Goal: Task Accomplishment & Management: Manage account settings

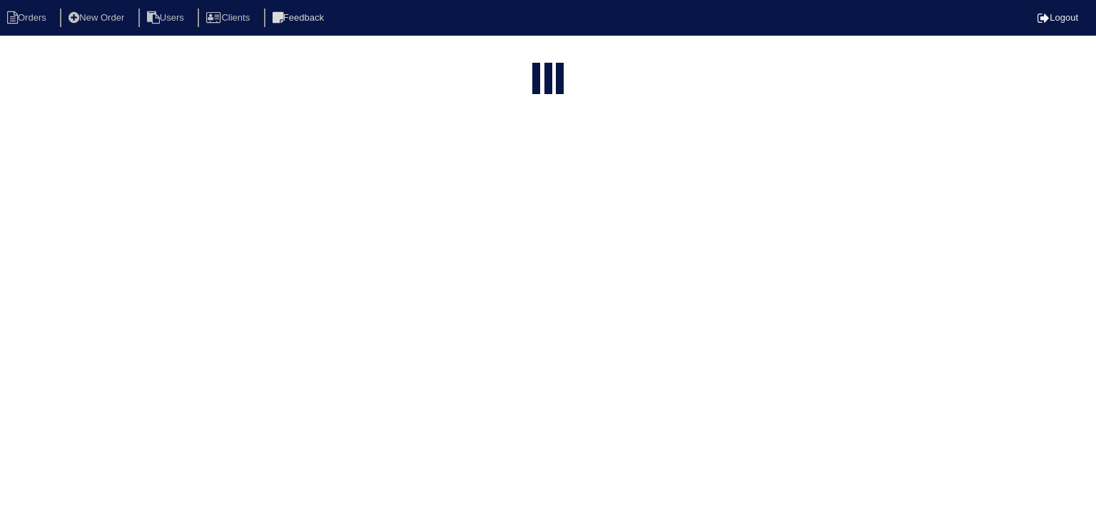
select select "15"
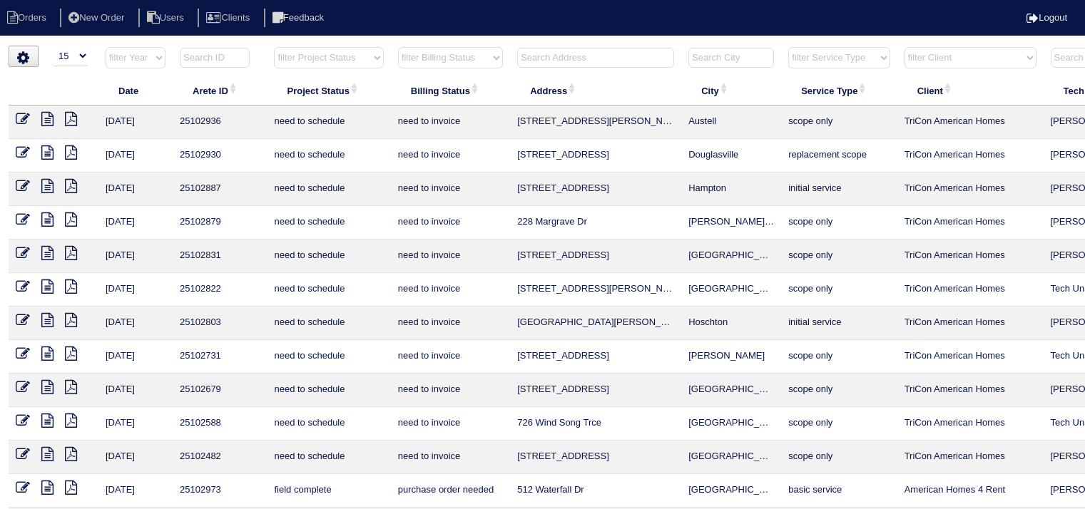
select select "15"
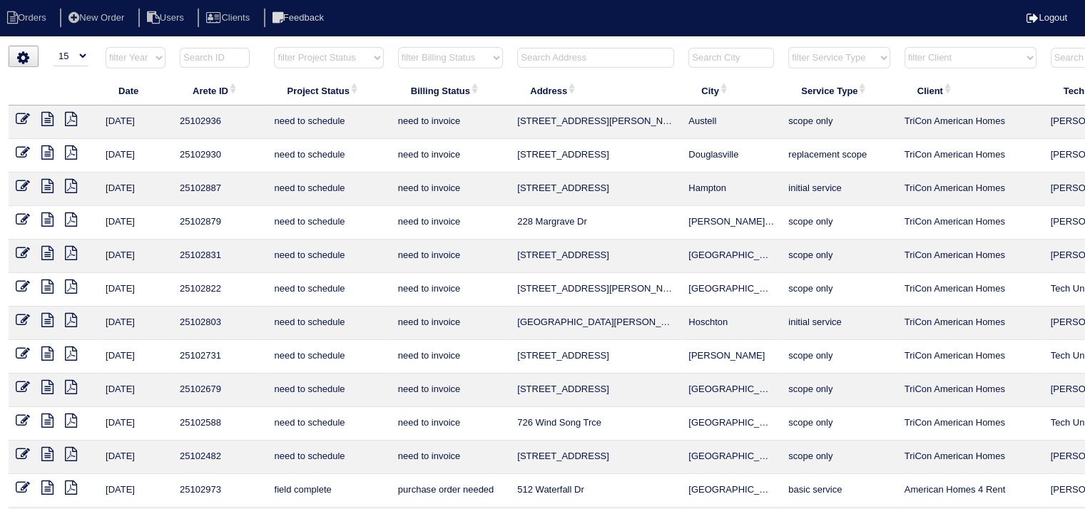
click at [559, 61] on input "text" at bounding box center [595, 58] width 157 height 20
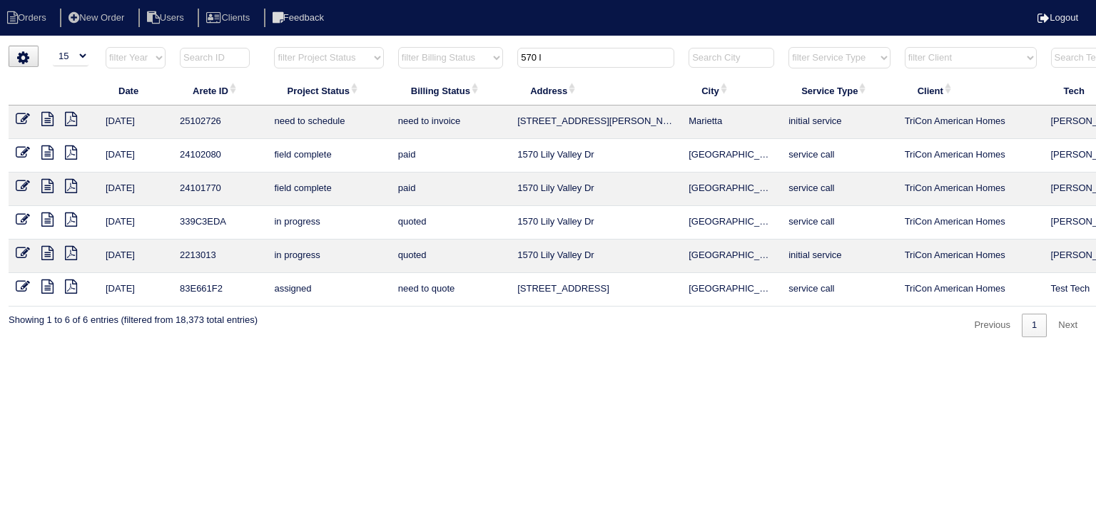
type input "570 l"
click at [47, 123] on icon at bounding box center [47, 119] width 12 height 14
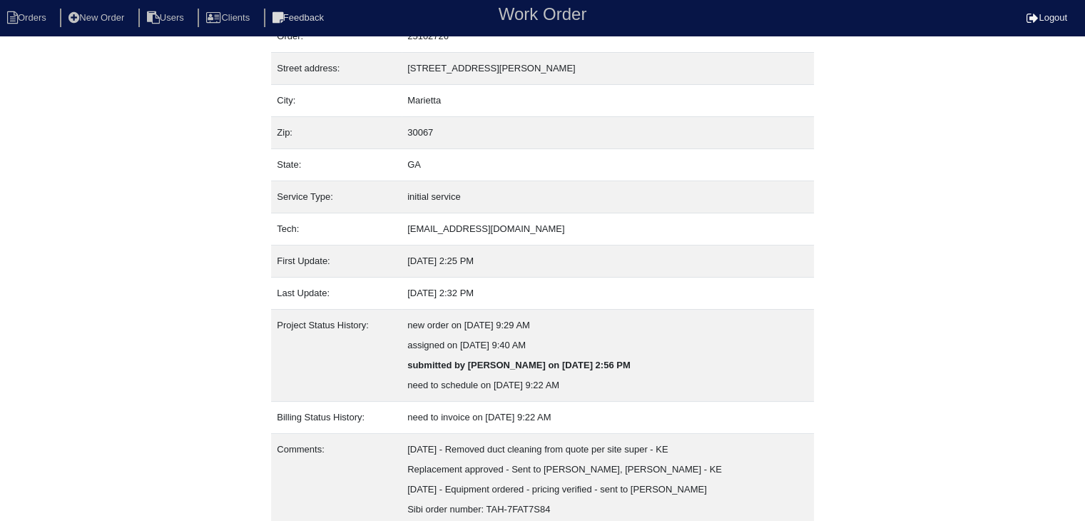
scroll to position [148, 0]
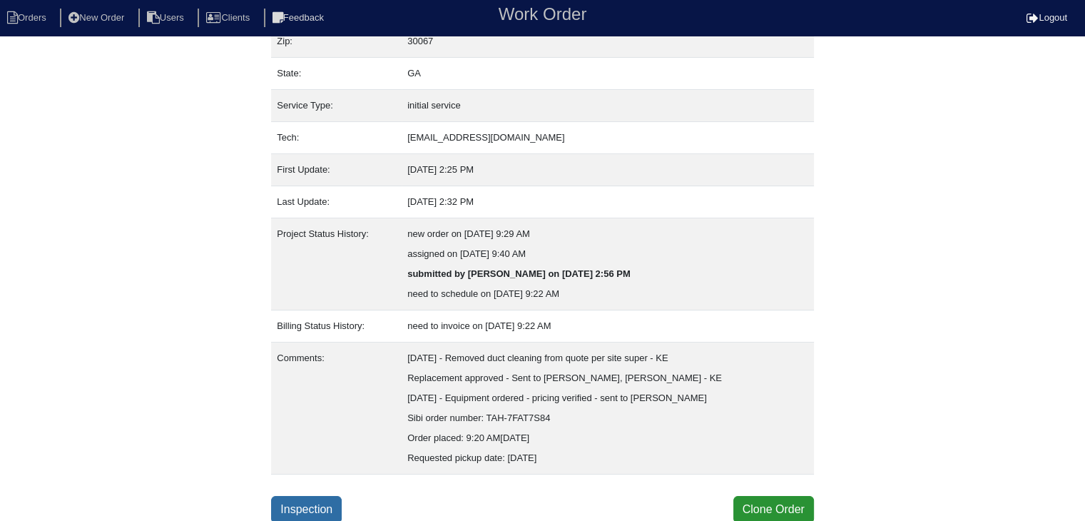
click at [325, 501] on link "Inspection" at bounding box center [306, 509] width 71 height 27
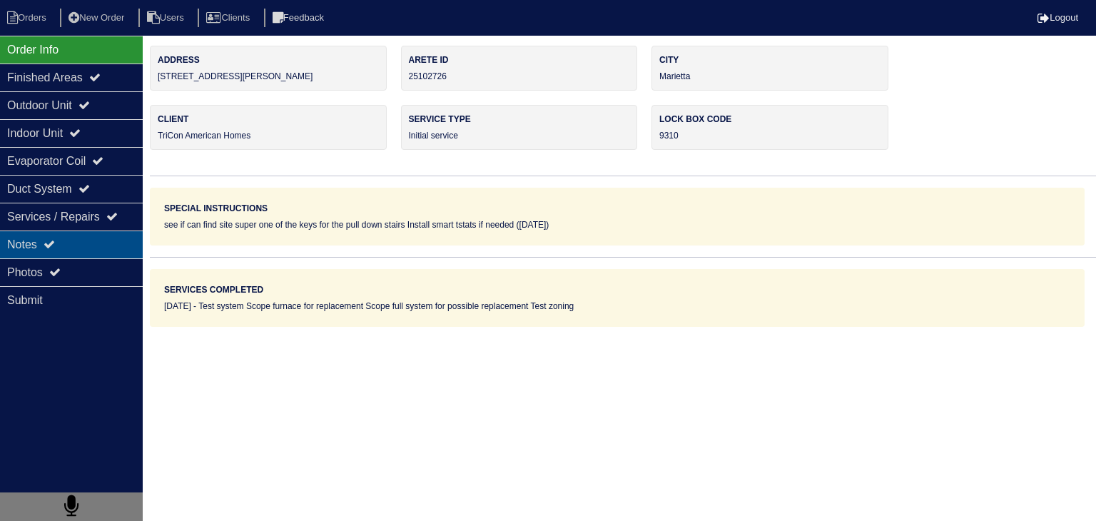
click at [128, 254] on div "Notes" at bounding box center [71, 244] width 143 height 28
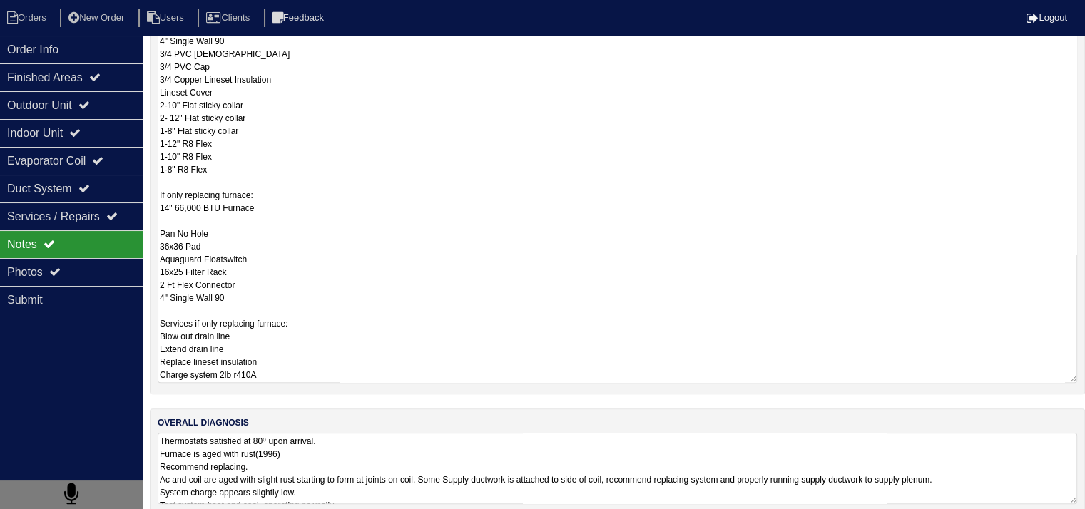
scroll to position [437, 0]
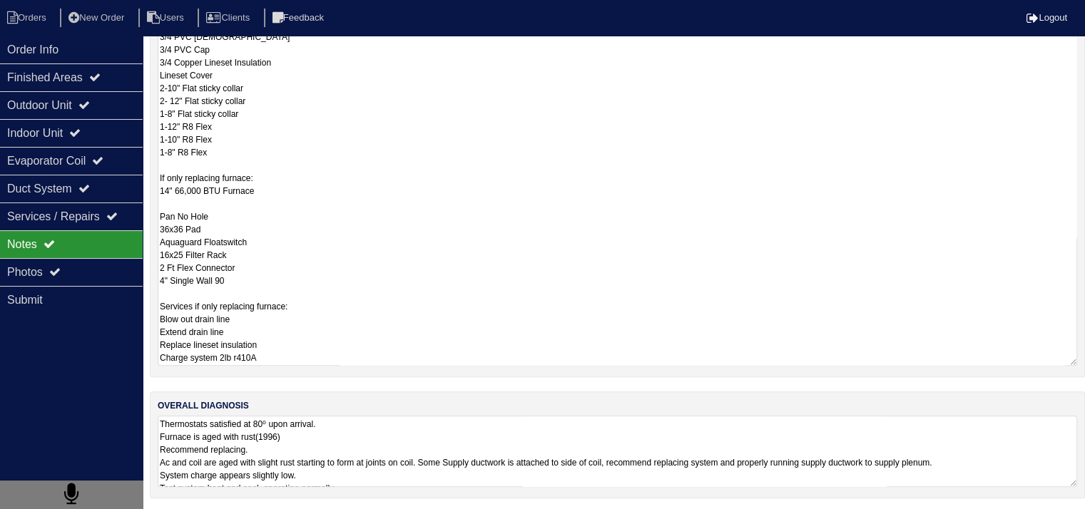
drag, startPoint x: 160, startPoint y: 331, endPoint x: 277, endPoint y: 166, distance: 202.1
click at [277, 166] on textarea "If replacing full system: 2.5 Ton AC 2.5 Ton 14" Upflow coil 14" 66,000 BTU Fur…" at bounding box center [618, 120] width 920 height 491
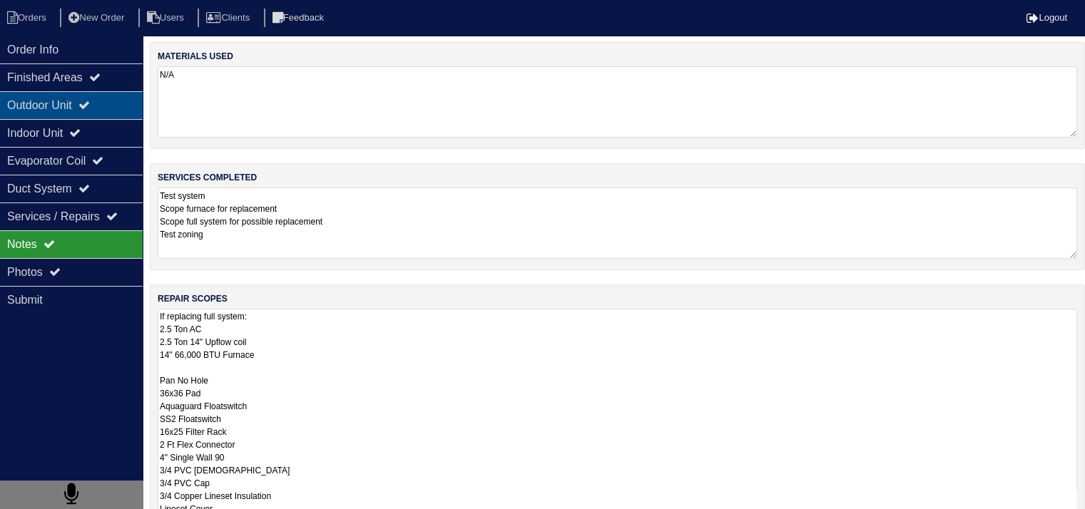
click at [134, 115] on div "Outdoor Unit" at bounding box center [71, 105] width 143 height 28
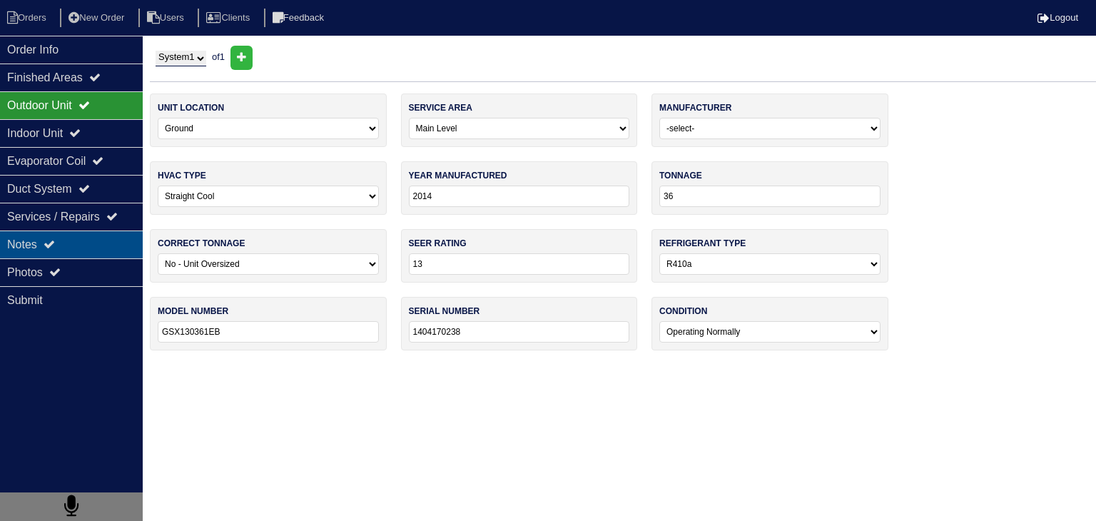
click at [101, 249] on div "Notes" at bounding box center [71, 244] width 143 height 28
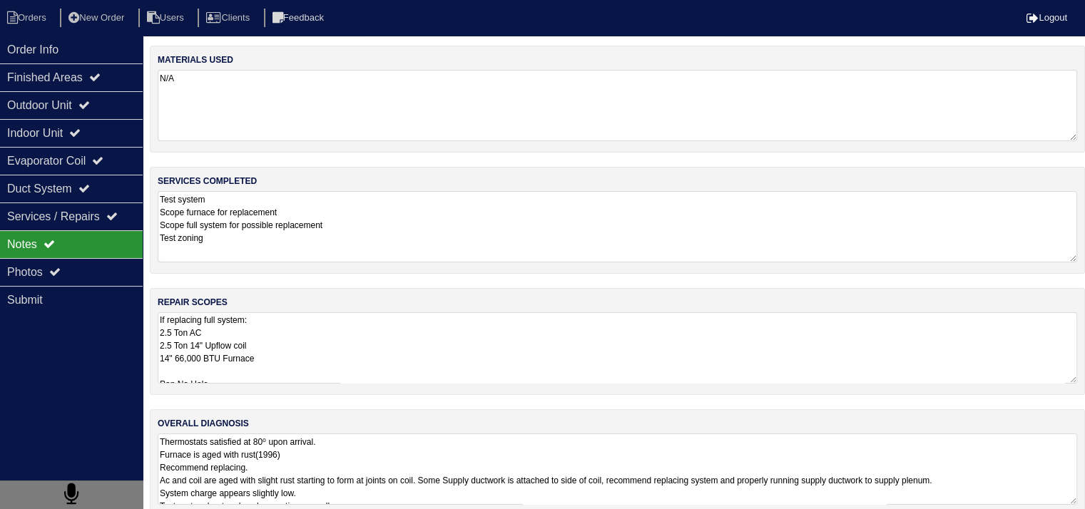
scroll to position [143, 0]
click at [211, 457] on textarea "Thermostats satisfied at 80⁰ upon arrival. Furnace is aged with rust(1996) Reco…" at bounding box center [618, 469] width 920 height 71
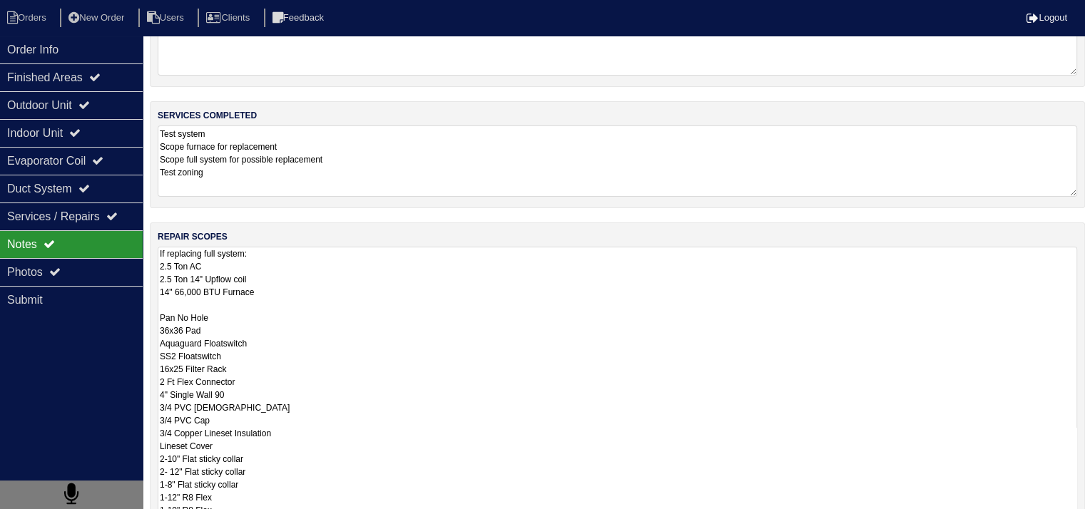
scroll to position [1, 0]
click at [362, 300] on textarea "If replacing full system: 2.5 Ton AC 2.5 Ton 14" Upflow coil 14" 66,000 BTU Fur…" at bounding box center [618, 492] width 920 height 491
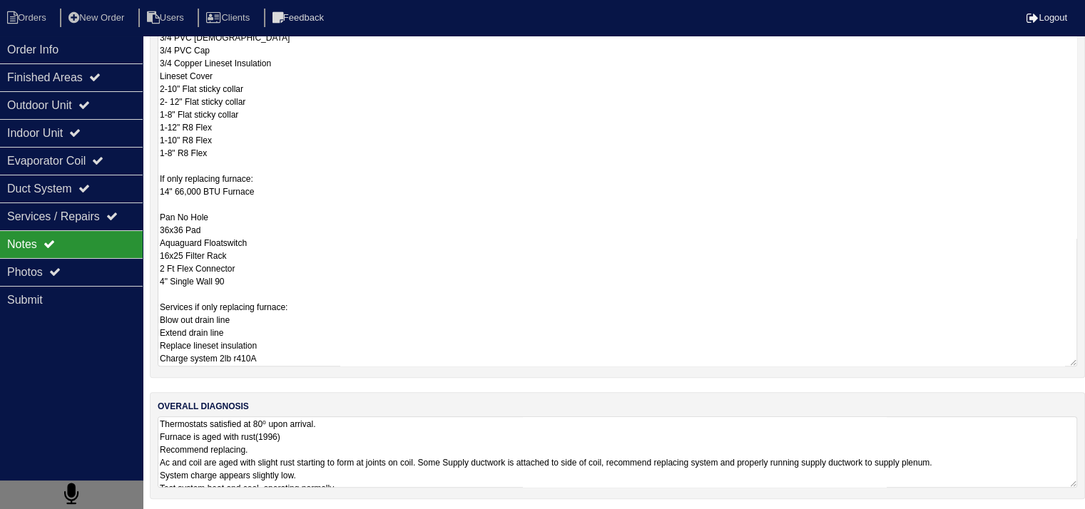
scroll to position [437, 0]
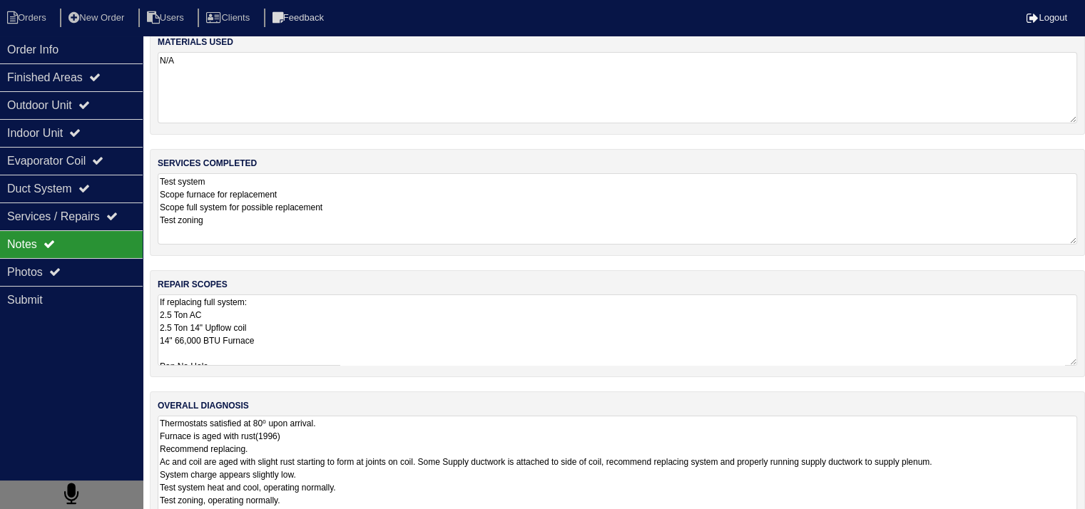
click at [374, 462] on textarea "Thermostats satisfied at 80⁰ upon arrival. Furnace is aged with rust(1996) Reco…" at bounding box center [618, 475] width 920 height 118
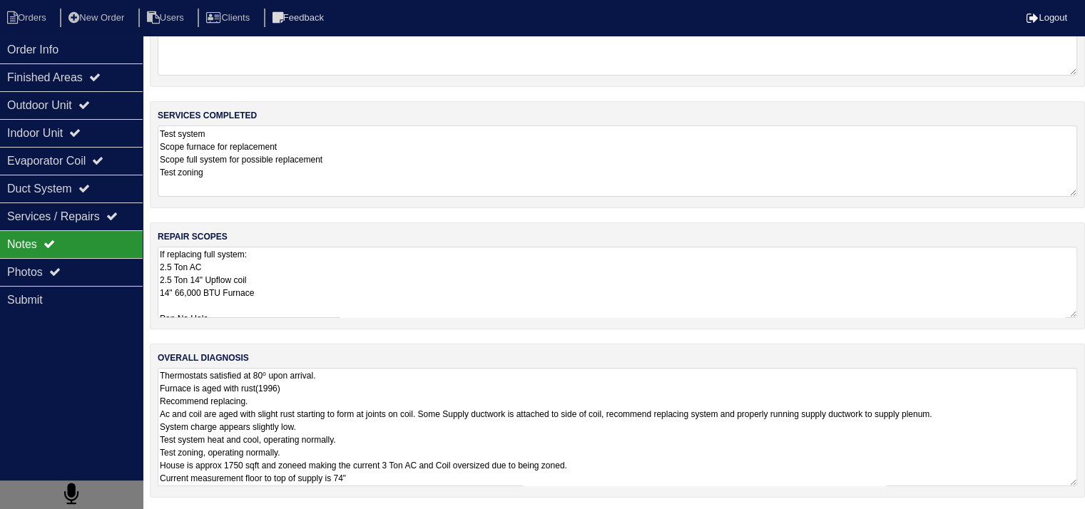
drag, startPoint x: 488, startPoint y: 412, endPoint x: 831, endPoint y: 381, distance: 344.6
click at [831, 381] on textarea "Thermostats satisfied at 80⁰ upon arrival. Furnace is aged with rust(1996) Reco…" at bounding box center [618, 427] width 920 height 118
click at [723, 418] on textarea "Thermostats satisfied at 80⁰ upon arrival. Furnace is aged with rust(1996) Reco…" at bounding box center [618, 427] width 920 height 118
drag, startPoint x: 487, startPoint y: 412, endPoint x: 1062, endPoint y: 415, distance: 575.1
click at [1062, 415] on textarea "Thermostats satisfied at 80⁰ upon arrival. Furnace is aged with rust(1996) Reco…" at bounding box center [618, 427] width 920 height 118
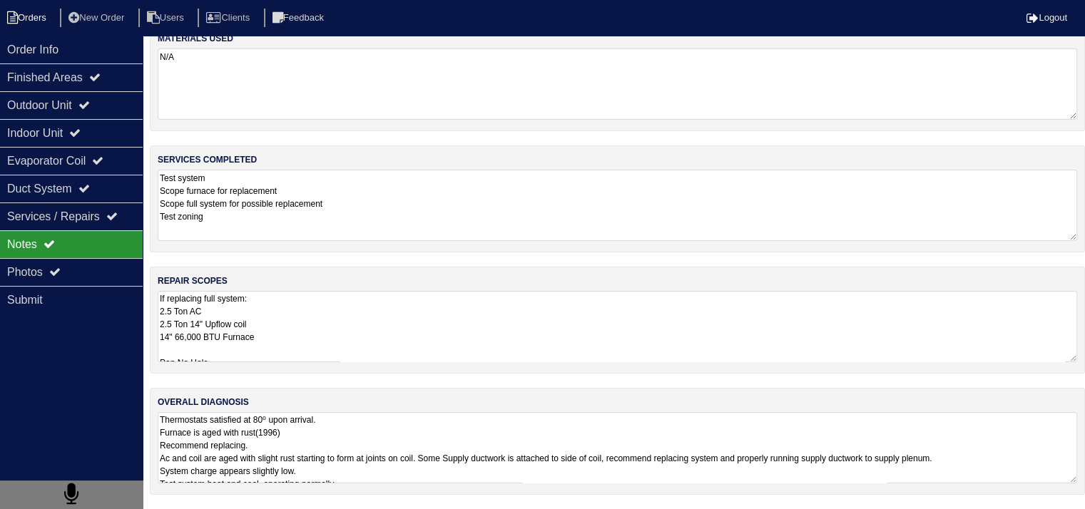
scroll to position [18, 0]
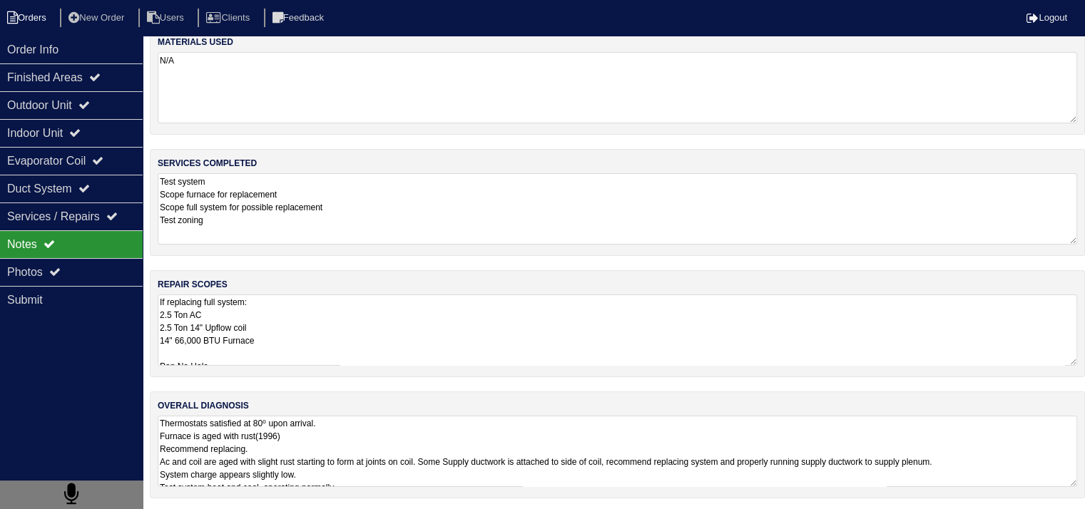
click at [49, 18] on li "Orders" at bounding box center [29, 18] width 58 height 19
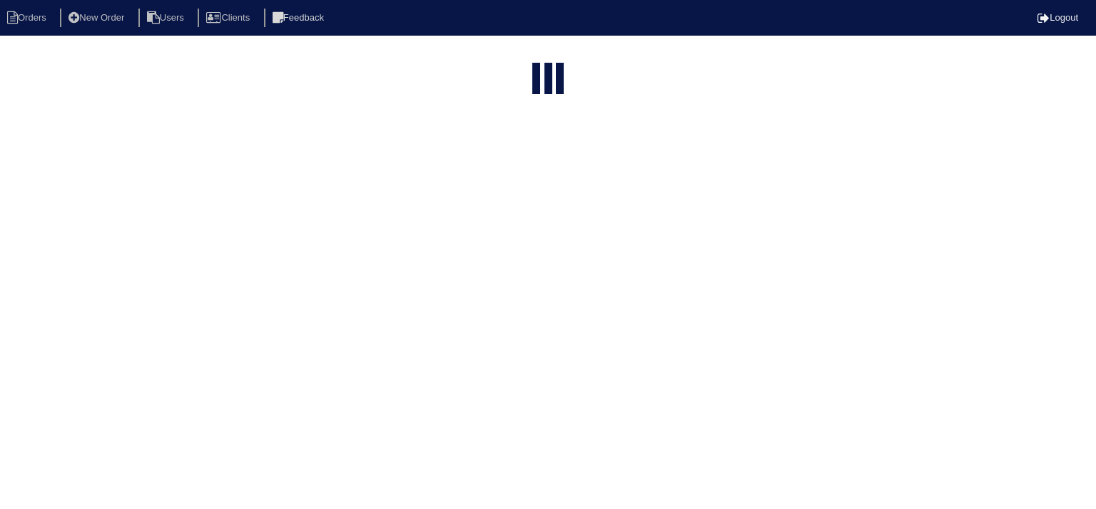
select select "15"
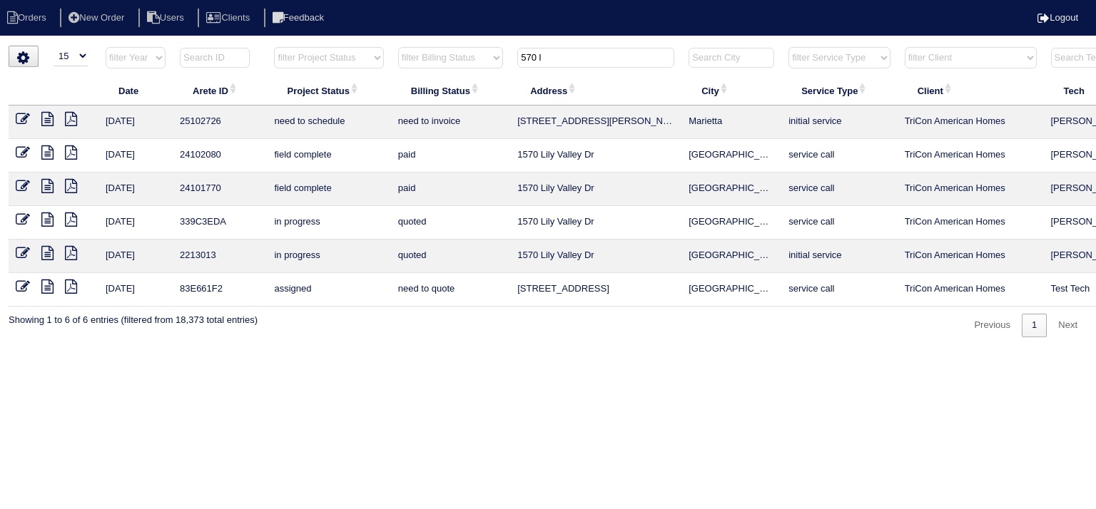
click at [599, 62] on input "570 l" at bounding box center [595, 58] width 157 height 20
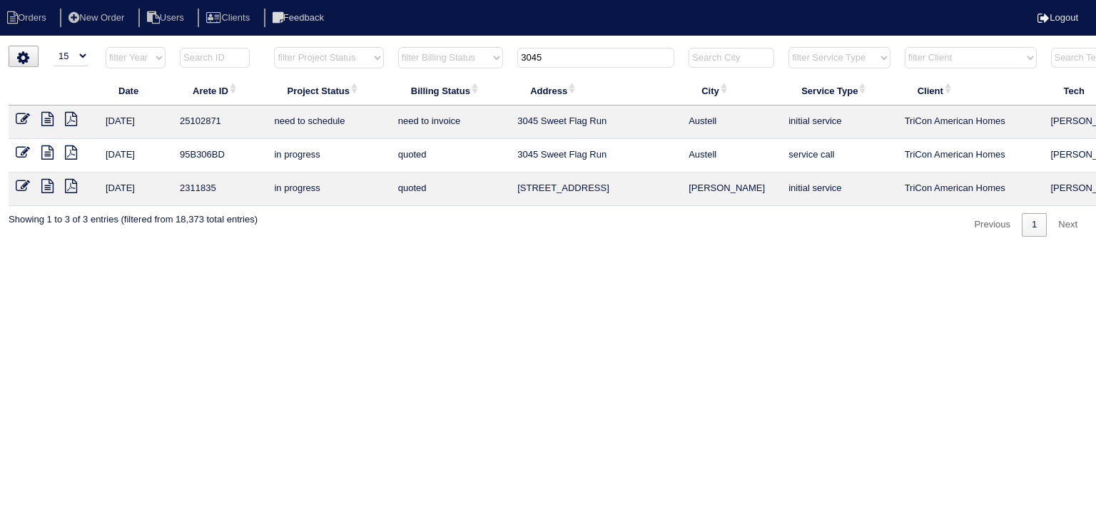
type input "3045"
click at [46, 122] on icon at bounding box center [47, 119] width 12 height 14
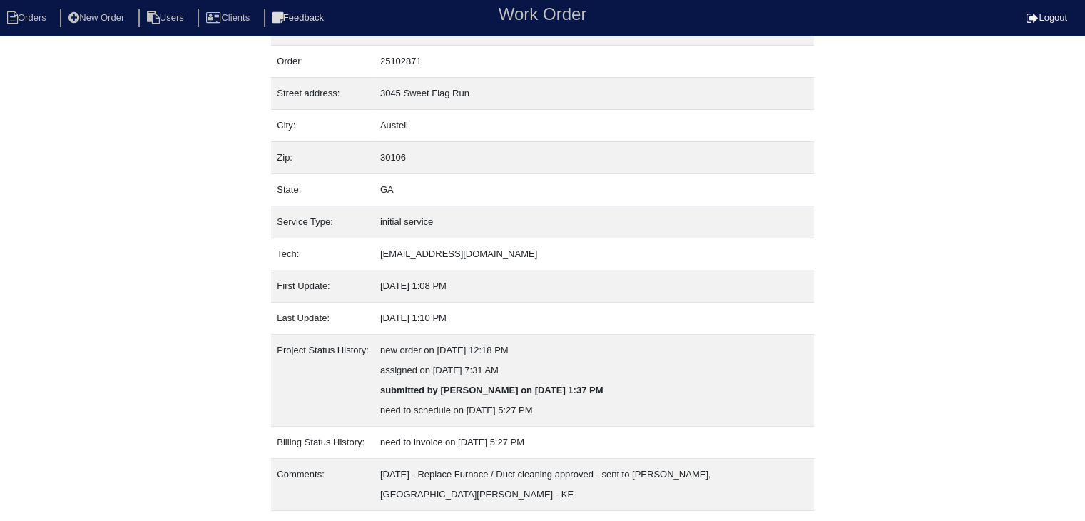
scroll to position [49, 0]
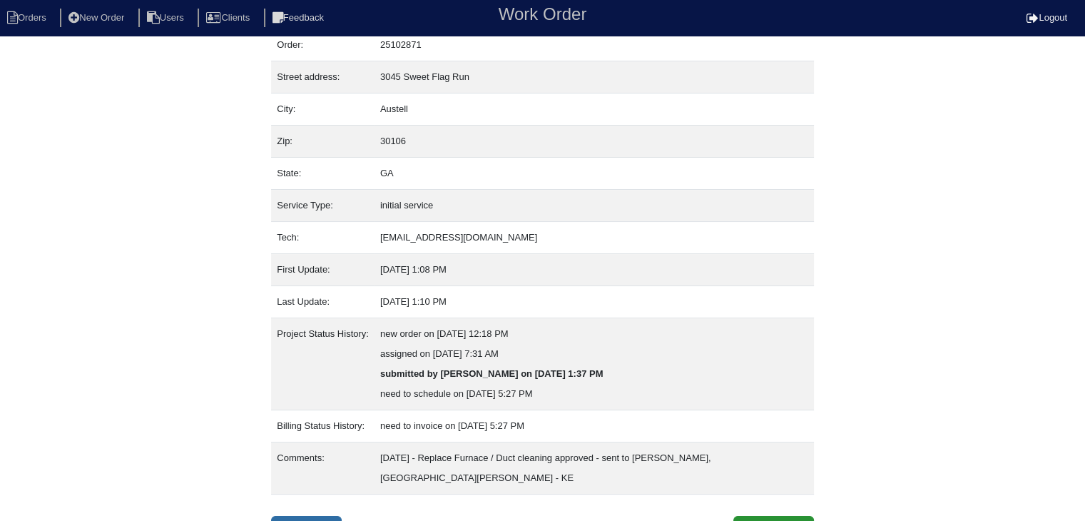
click at [324, 516] on link "Inspection" at bounding box center [306, 529] width 71 height 27
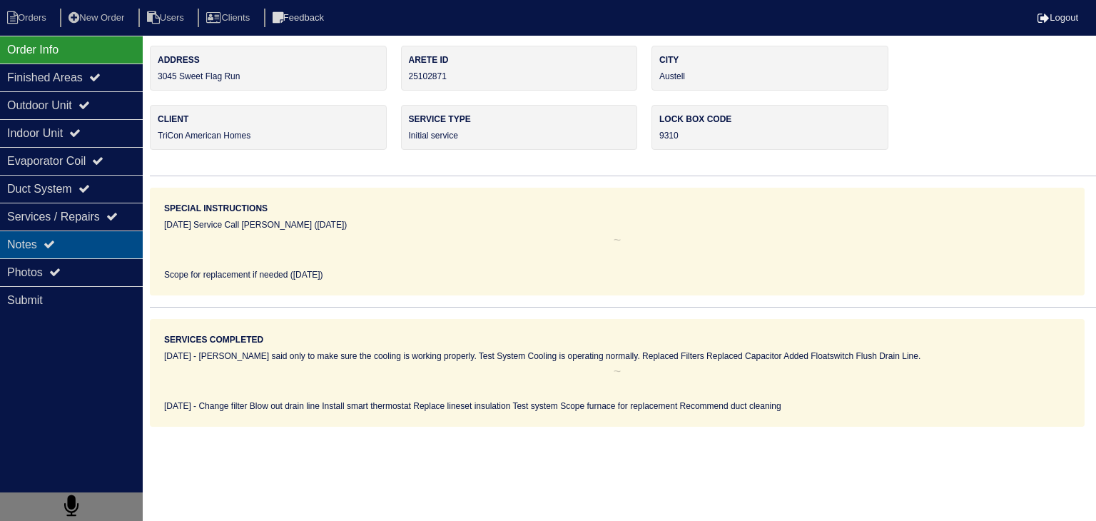
click at [81, 243] on div "Notes" at bounding box center [71, 244] width 143 height 28
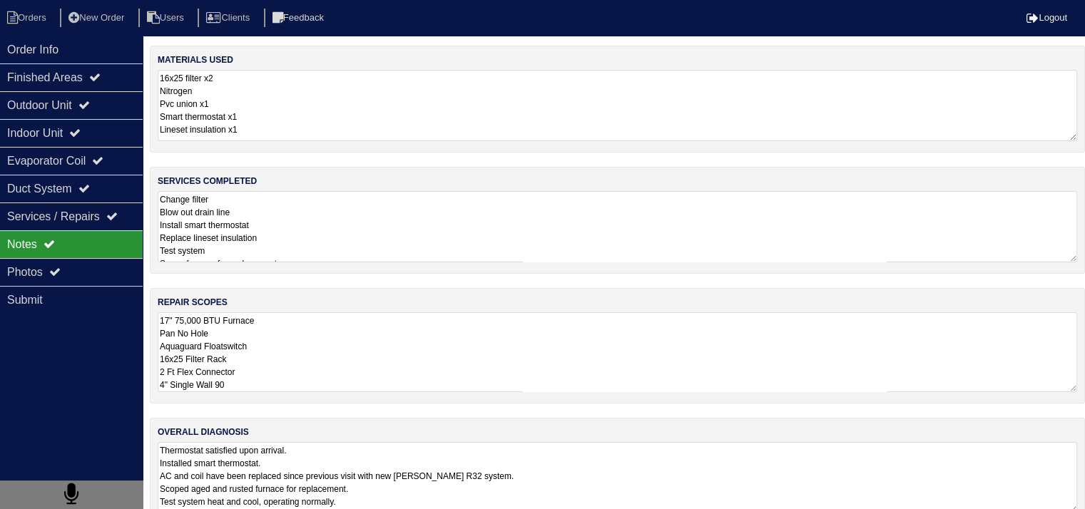
scroll to position [1, 0]
drag, startPoint x: 161, startPoint y: 319, endPoint x: 285, endPoint y: 432, distance: 167.7
click at [285, 432] on div "materials used 16x25 filter x2 Nitrogen Pvc union x1 Smart thermostat x1 Linese…" at bounding box center [617, 293] width 935 height 494
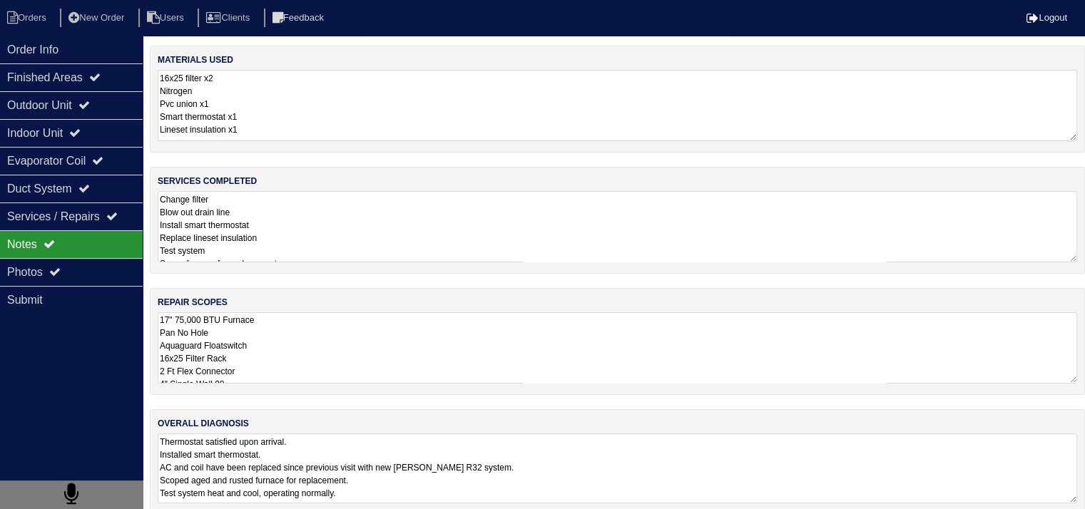
click at [385, 479] on textarea "Thermostat satisfied upon arrival. Installed smart thermostat. AC and coil have…" at bounding box center [618, 469] width 920 height 70
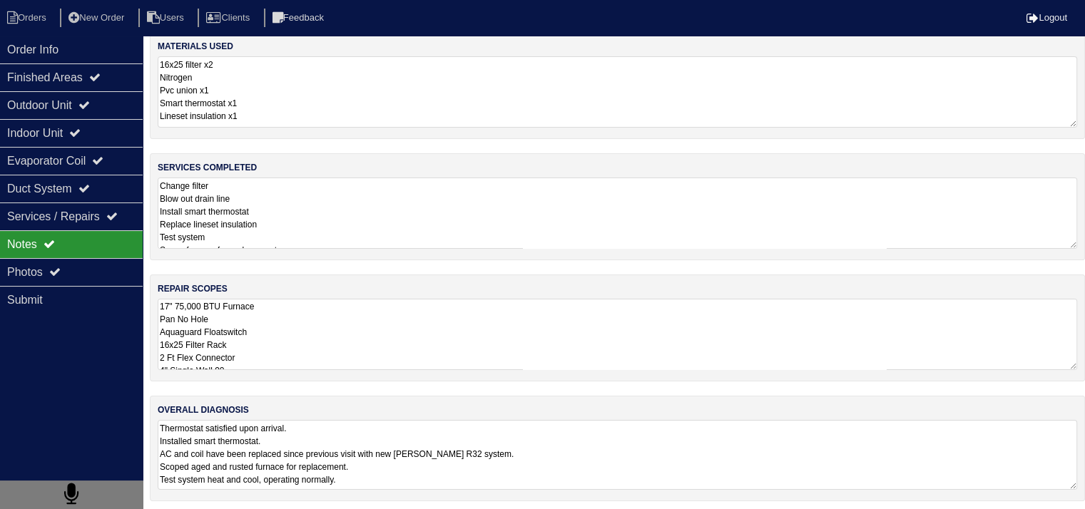
scroll to position [17, 0]
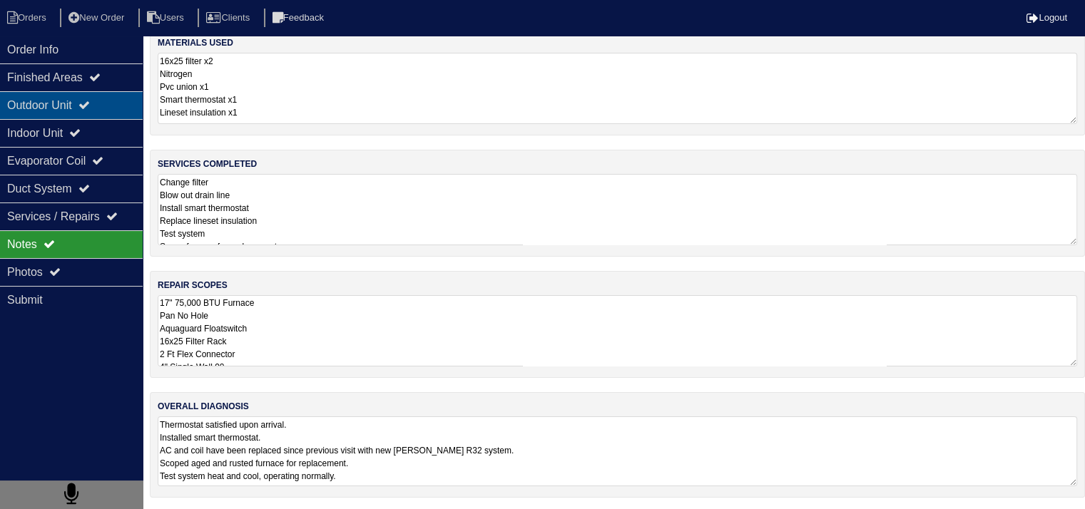
click at [43, 106] on div "Outdoor Unit" at bounding box center [71, 105] width 143 height 28
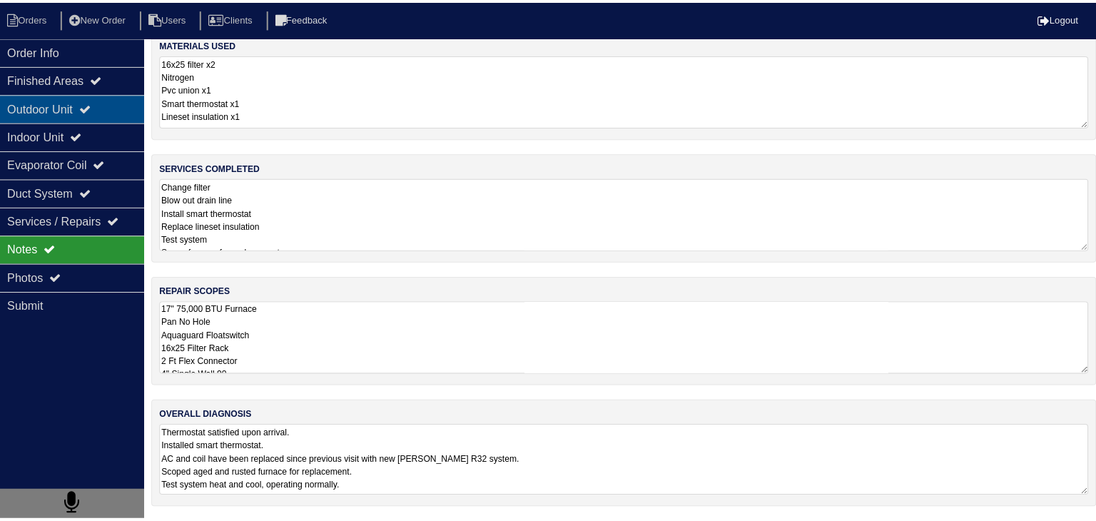
scroll to position [0, 0]
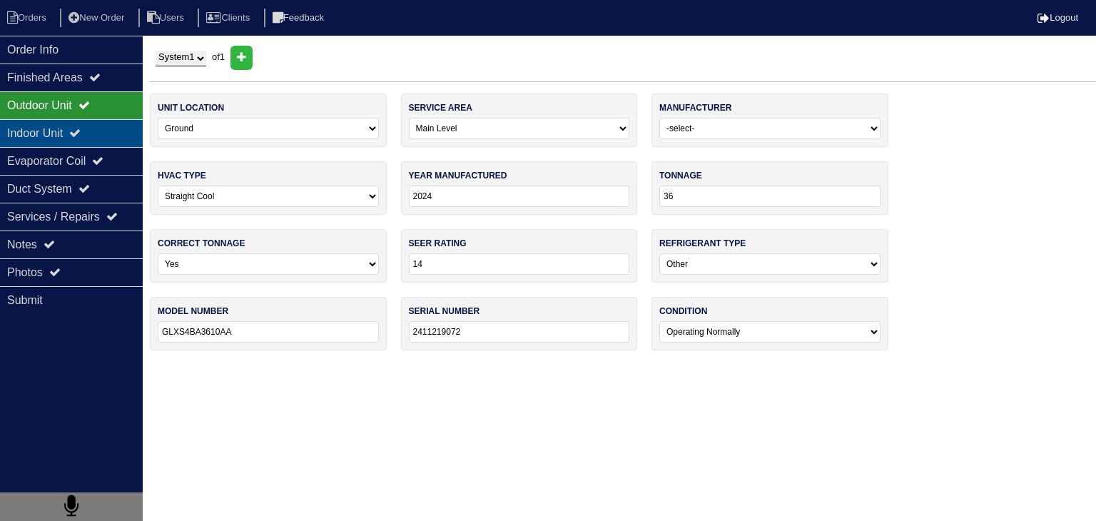
click at [46, 137] on div "Indoor Unit" at bounding box center [71, 133] width 143 height 28
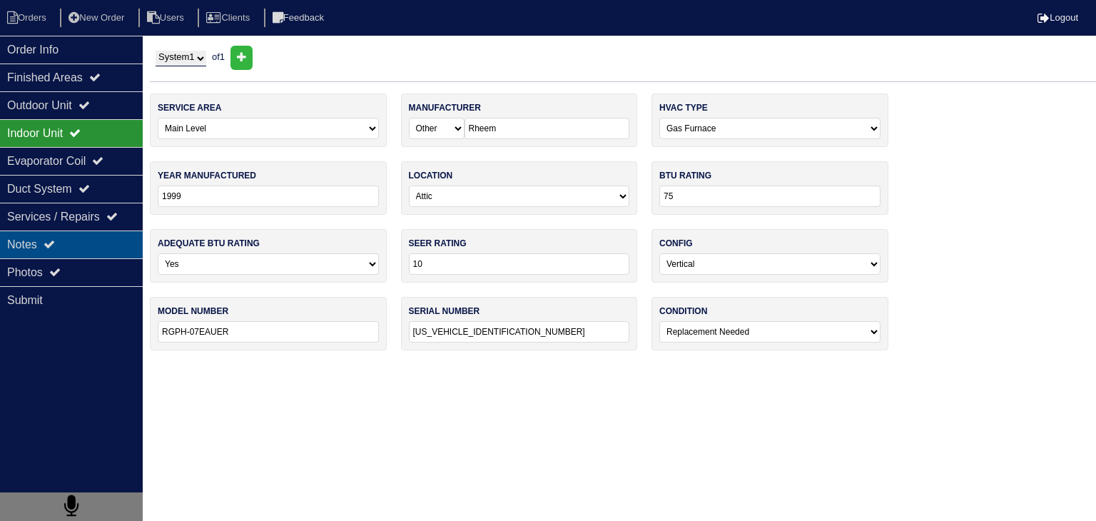
click at [91, 243] on div "Notes" at bounding box center [71, 244] width 143 height 28
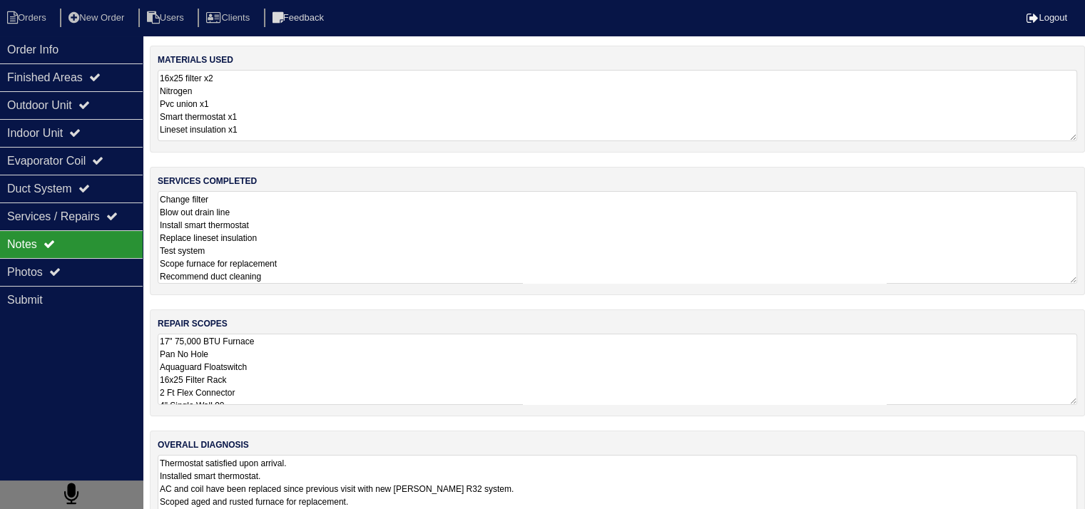
click at [270, 232] on textarea "Change filter Blow out drain line Install smart thermostat Replace lineset insu…" at bounding box center [618, 237] width 920 height 93
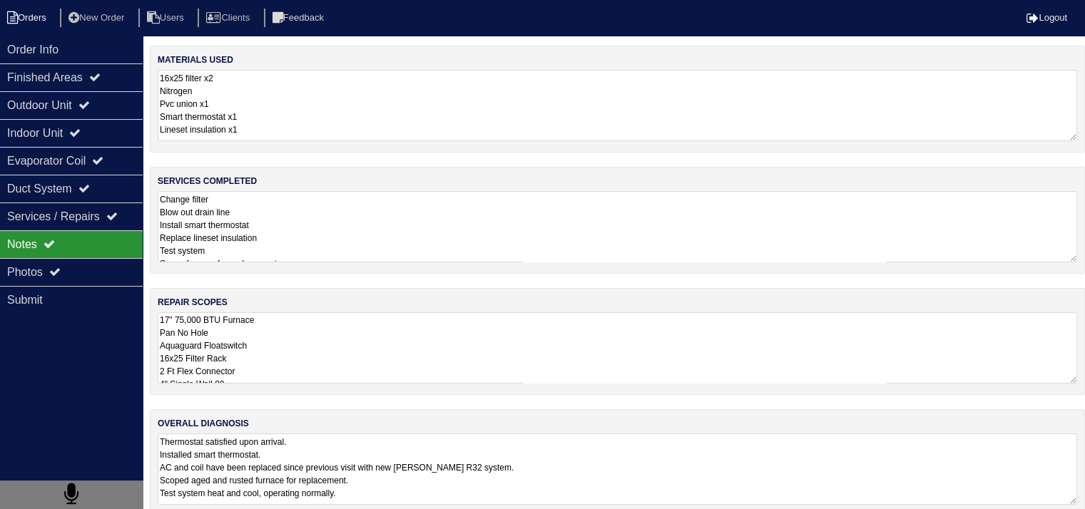
click at [46, 14] on li "Orders" at bounding box center [29, 18] width 58 height 19
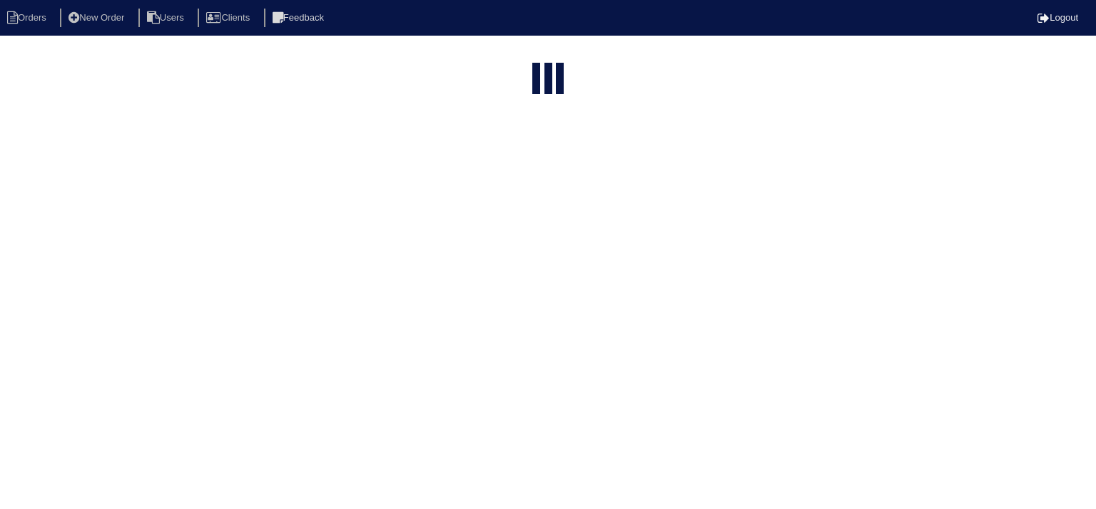
select select "15"
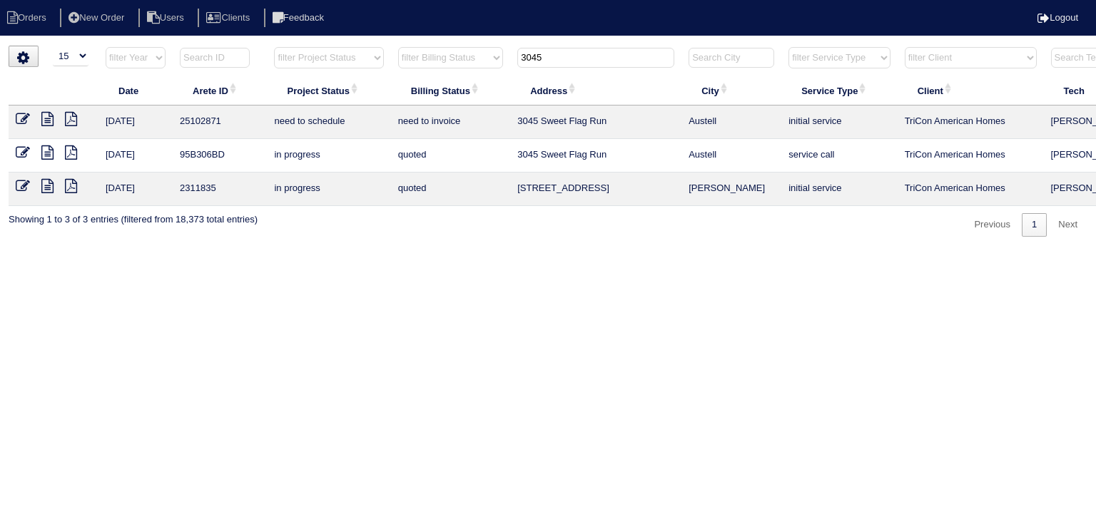
click at [602, 66] on input "3045" at bounding box center [595, 58] width 157 height 20
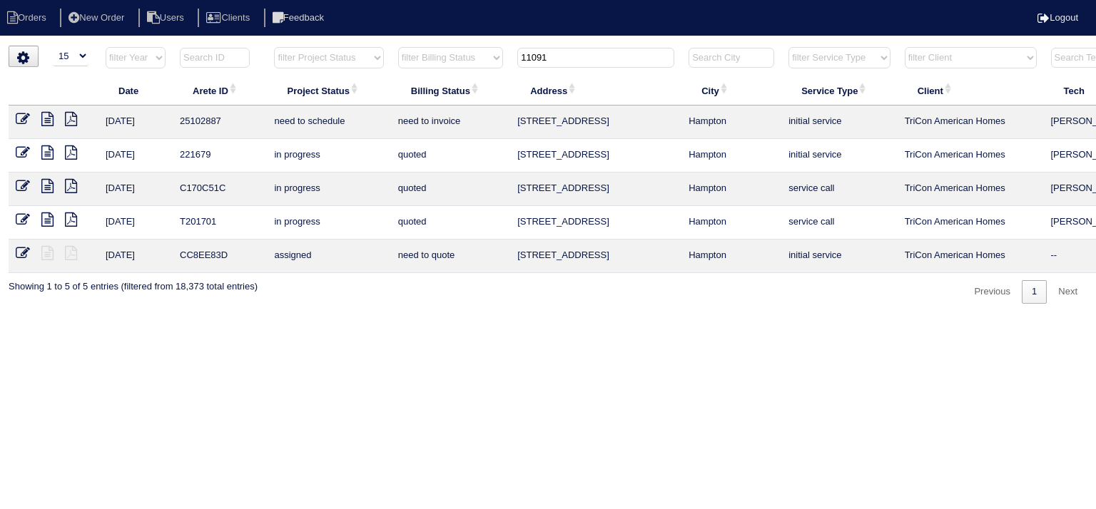
type input "11091"
click at [49, 119] on icon at bounding box center [47, 119] width 12 height 14
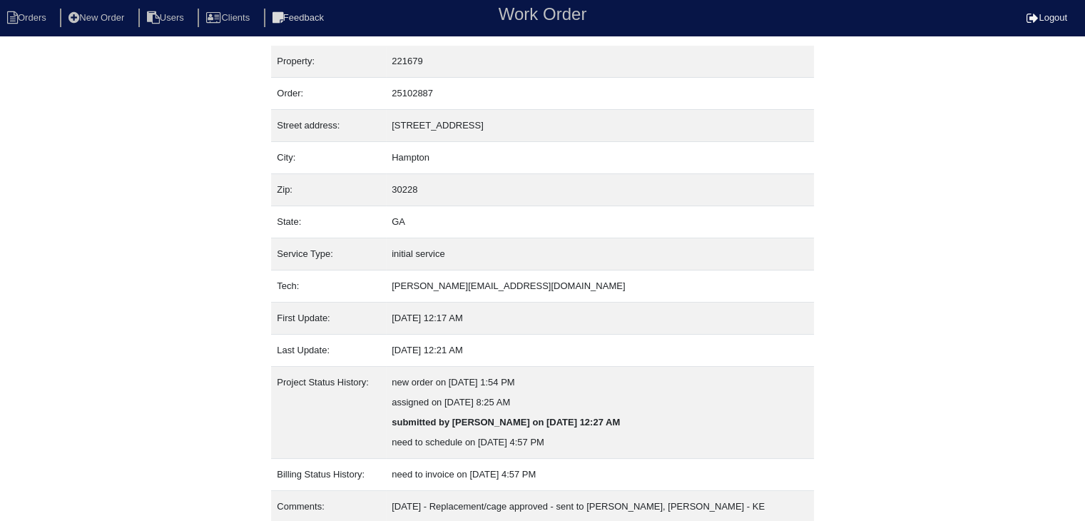
scroll to position [49, 0]
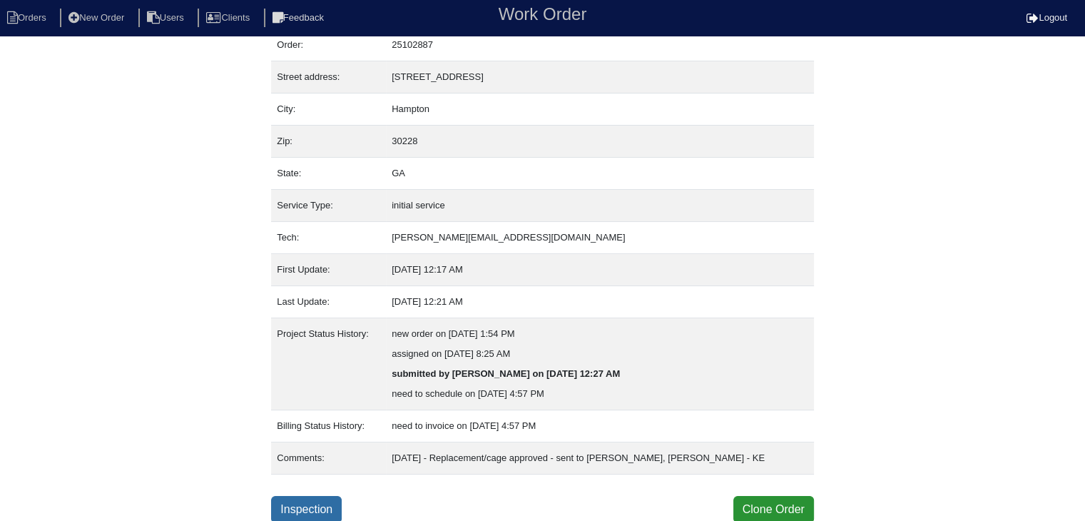
click at [283, 503] on link "Inspection" at bounding box center [306, 509] width 71 height 27
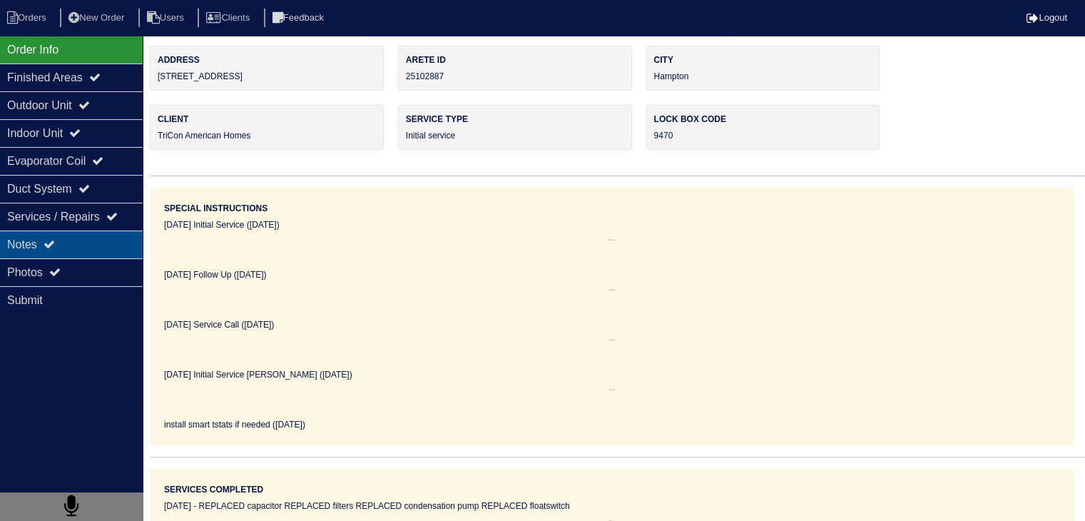
click at [123, 248] on div "Notes" at bounding box center [71, 244] width 143 height 28
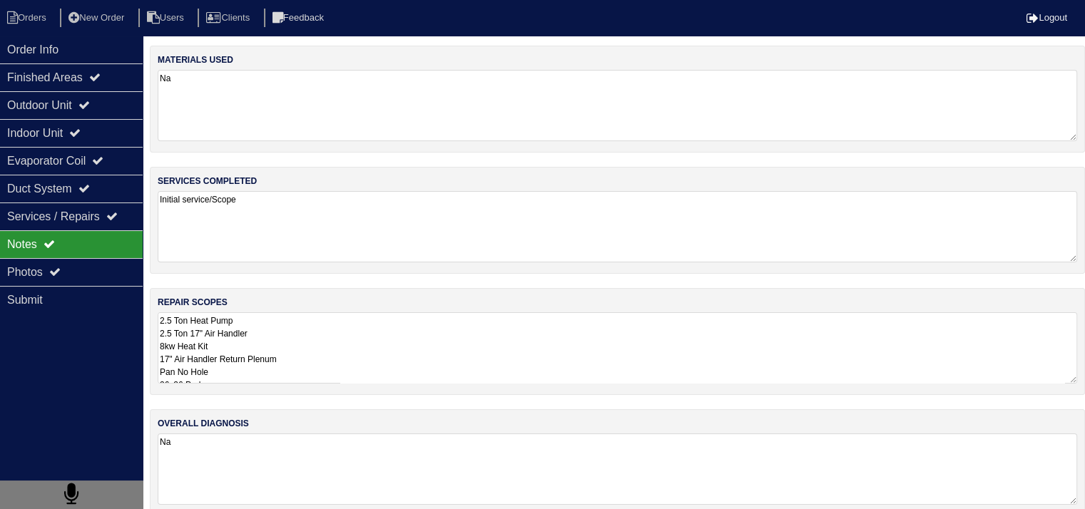
click at [220, 338] on textarea "2.5 Ton Heat Pump 2.5 Ton 17" Air Handler 8kw Heat Kit 17" Air Handler Return P…" at bounding box center [618, 348] width 920 height 71
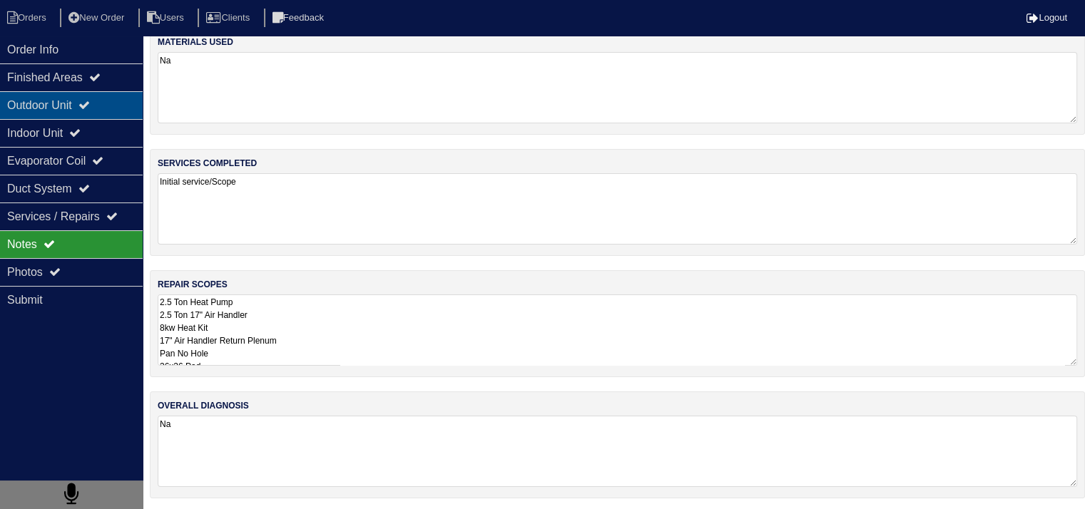
click at [61, 113] on div "Outdoor Unit" at bounding box center [71, 105] width 143 height 28
